Goal: Task Accomplishment & Management: Use online tool/utility

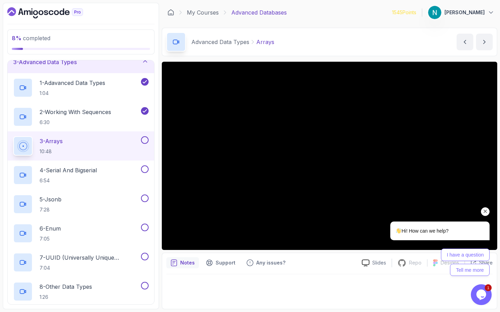
click at [483, 210] on icon "Chat attention grabber" at bounding box center [485, 212] width 6 height 6
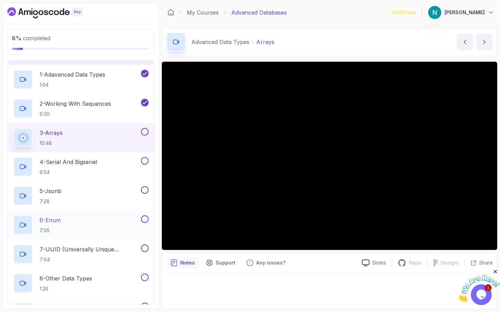
scroll to position [57, 0]
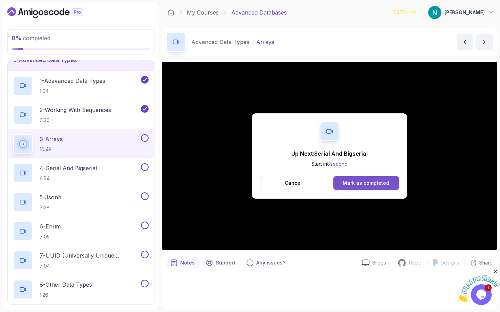
click at [376, 184] on div "Mark as completed" at bounding box center [366, 183] width 47 height 7
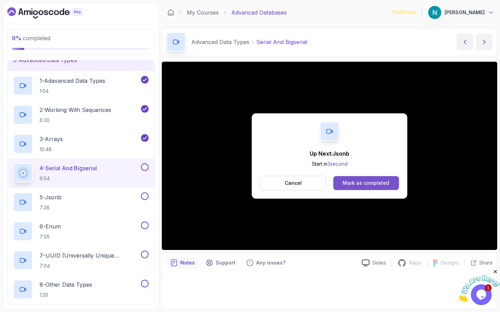
click at [372, 185] on div "Mark as completed" at bounding box center [366, 183] width 47 height 7
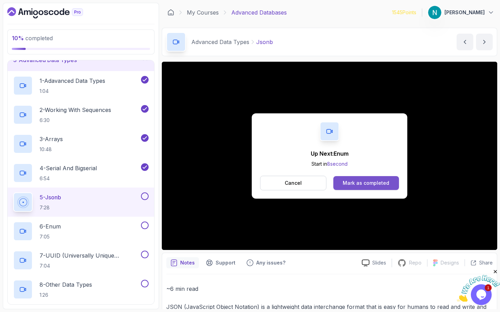
click at [366, 180] on div "Mark as completed" at bounding box center [366, 183] width 47 height 7
